Goal: Browse casually: Explore the website without a specific task or goal

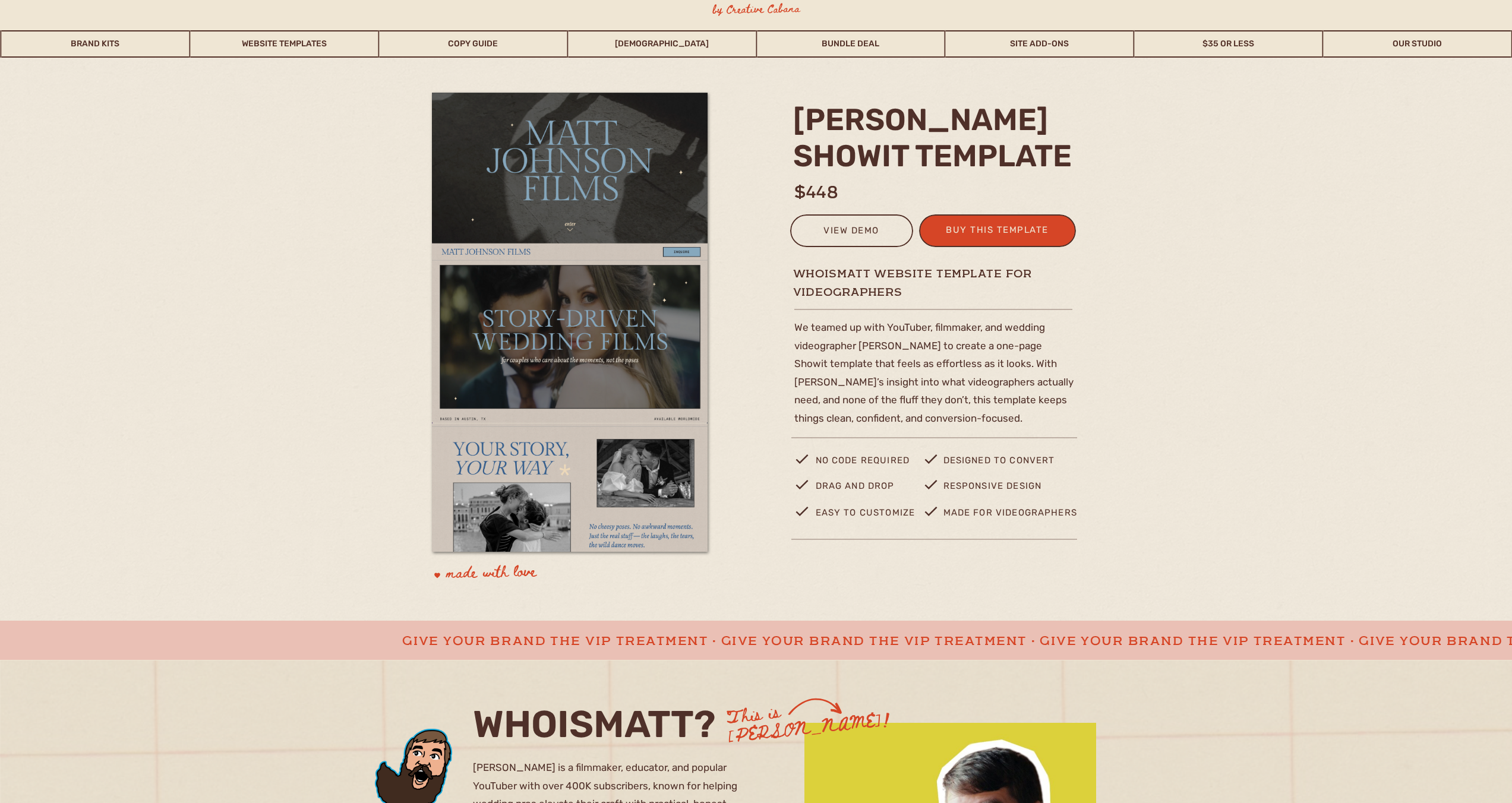
scroll to position [63, 0]
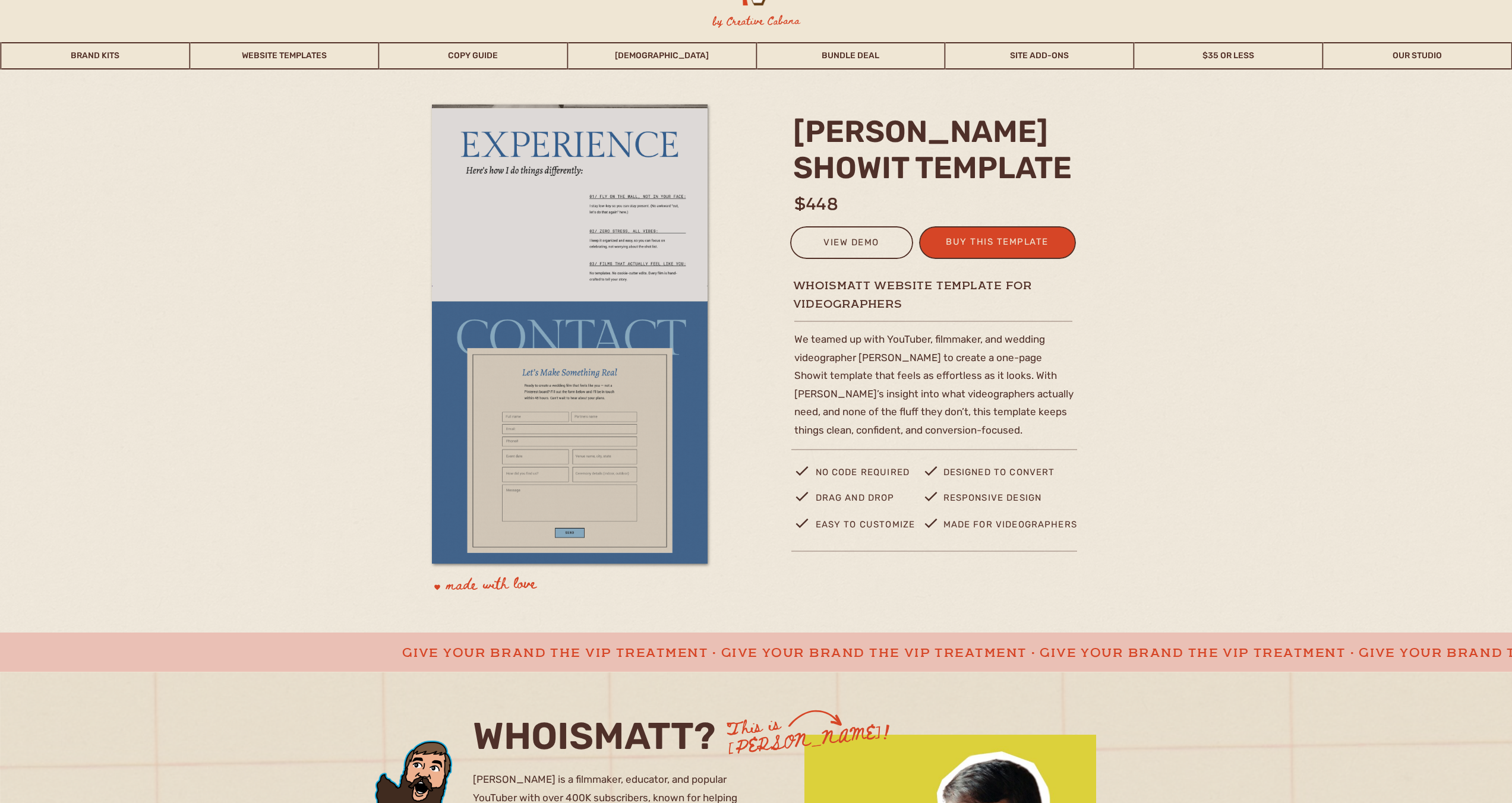
scroll to position [65, 0]
